Goal: Information Seeking & Learning: Learn about a topic

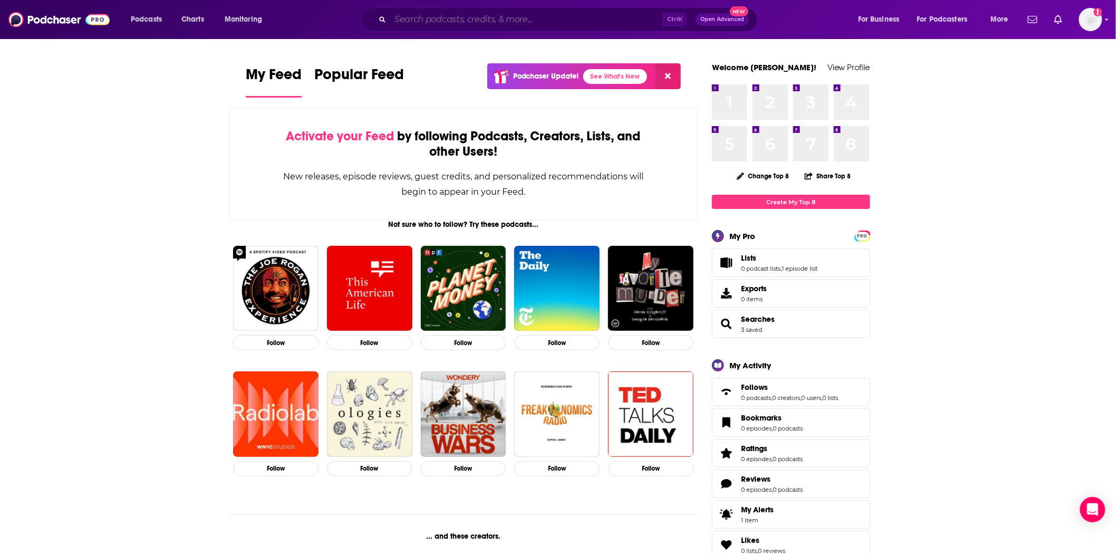
click at [450, 12] on input "Search podcasts, credits, & more..." at bounding box center [526, 19] width 272 height 17
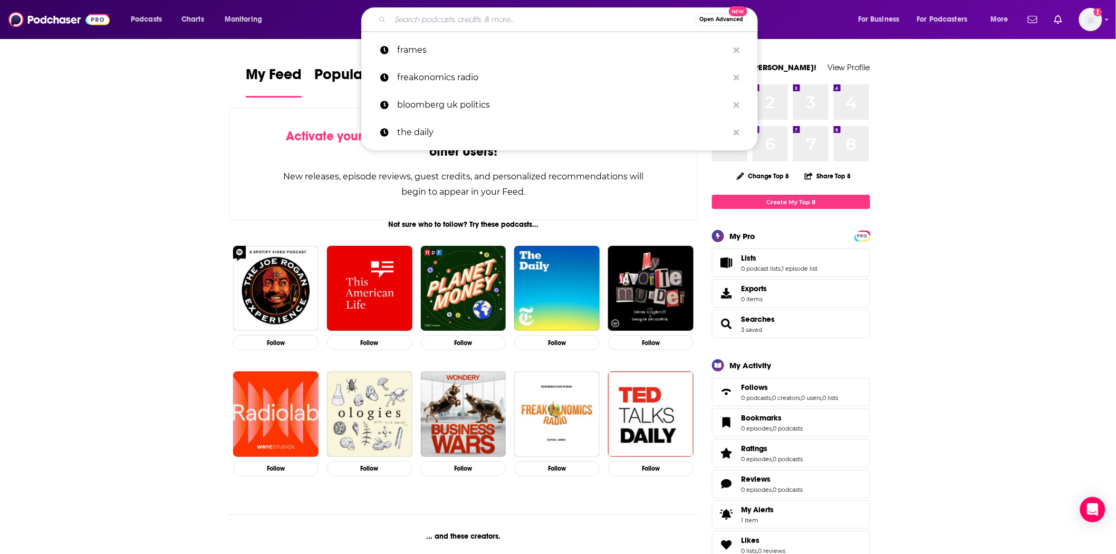
paste input "ChatROG"
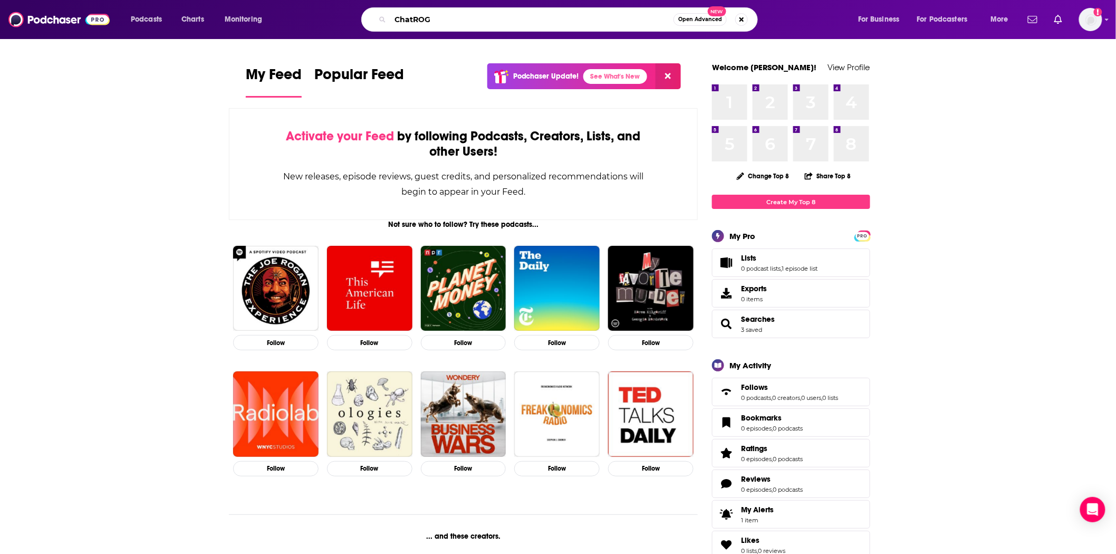
type input "ChatROG"
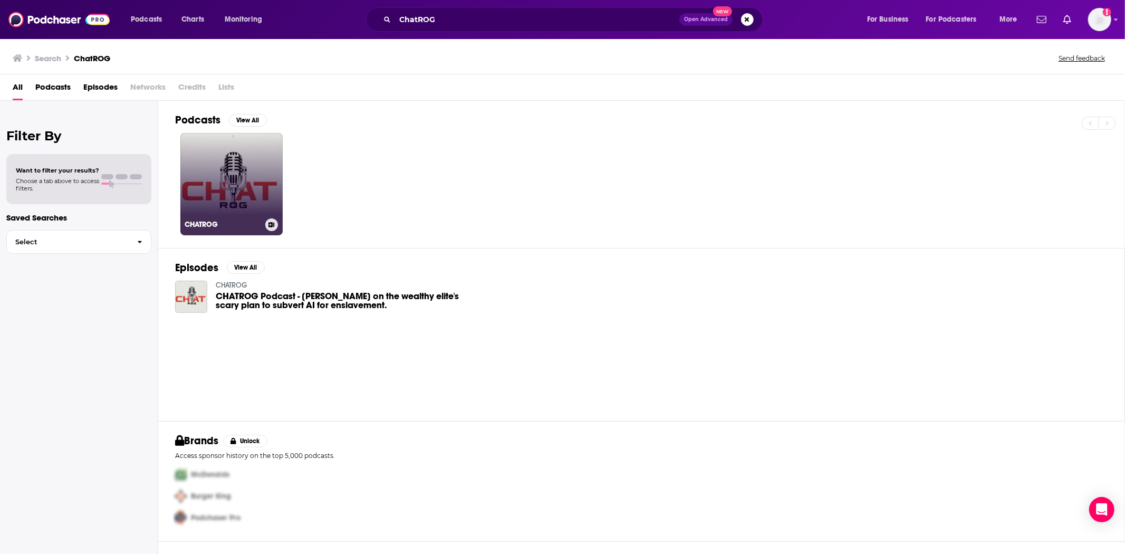
click at [227, 183] on link "CHATROG" at bounding box center [231, 184] width 102 height 102
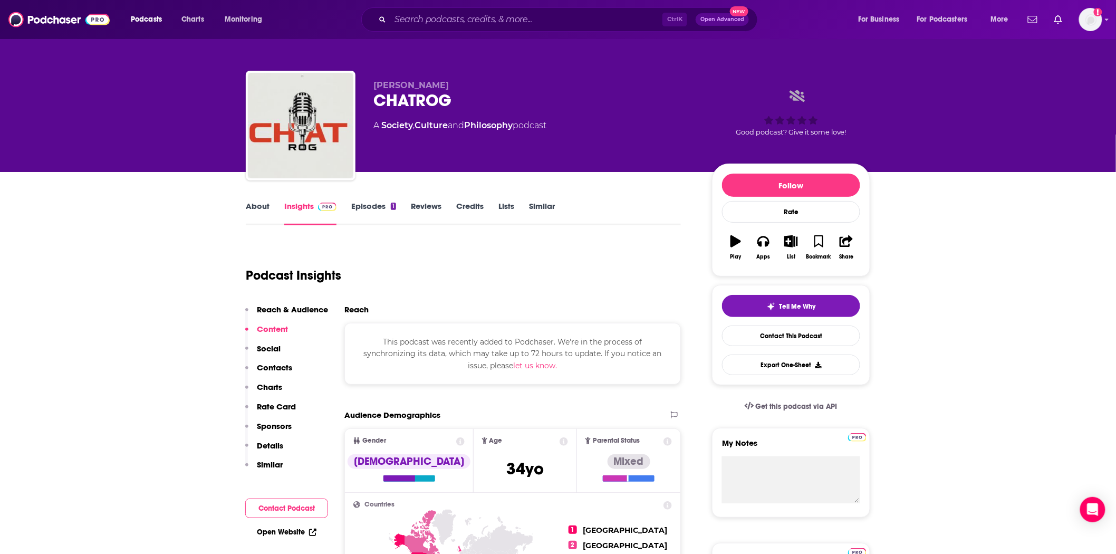
click at [367, 211] on link "Episodes 1" at bounding box center [373, 213] width 45 height 24
